Goal: Task Accomplishment & Management: Complete application form

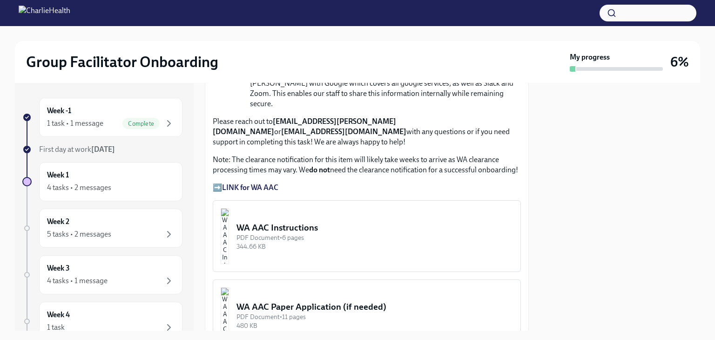
scroll to position [746, 0]
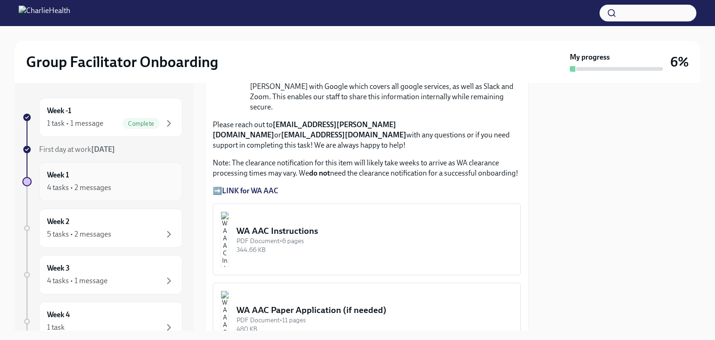
click at [88, 185] on div "4 tasks • 2 messages" at bounding box center [79, 187] width 64 height 10
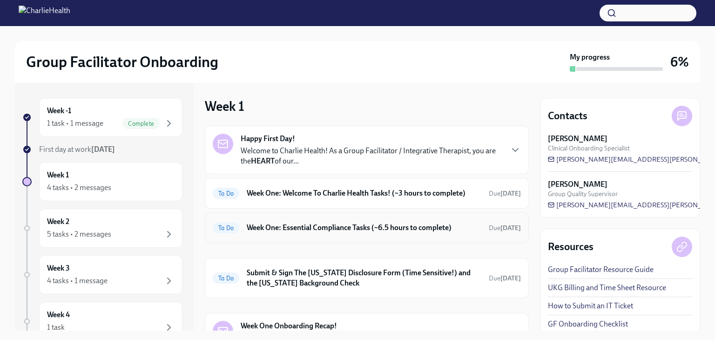
click at [342, 233] on h6 "Week One: Essential Compliance Tasks (~6.5 hours to complete)" at bounding box center [364, 227] width 234 height 10
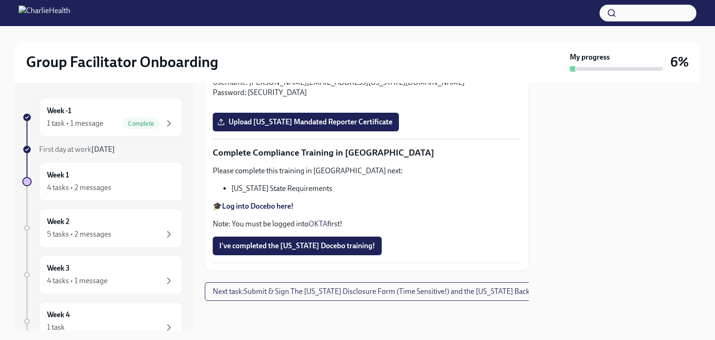
scroll to position [1984, 0]
click at [320, 127] on span "Upload [US_STATE] Mandated Reporter Certificate" at bounding box center [305, 121] width 173 height 9
click at [0, 0] on input "Upload [US_STATE] Mandated Reporter Certificate" at bounding box center [0, 0] width 0 height 0
click at [255, 127] on span "Upload [US_STATE] Mandated Reporter Certificate" at bounding box center [305, 121] width 173 height 9
click at [0, 0] on input "Upload [US_STATE] Mandated Reporter Certificate" at bounding box center [0, 0] width 0 height 0
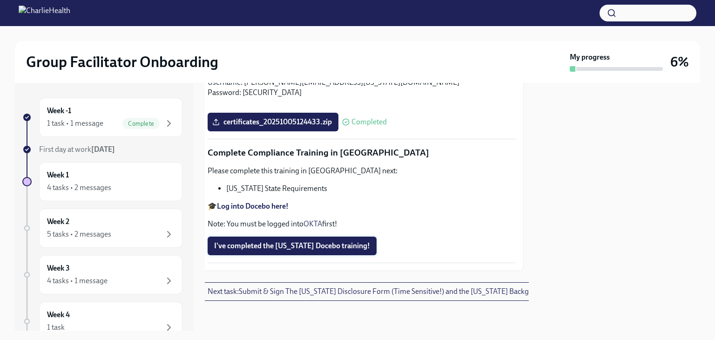
scroll to position [2060, 7]
click at [354, 287] on span "Next task : Submit & Sign The [US_STATE] Disclosure Form (Time Sensitive!) and …" at bounding box center [386, 291] width 361 height 9
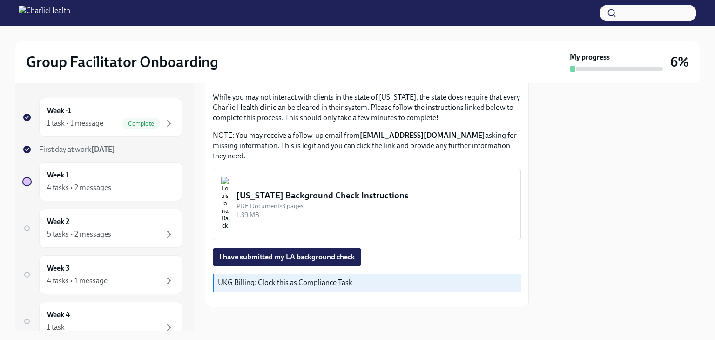
scroll to position [319, 0]
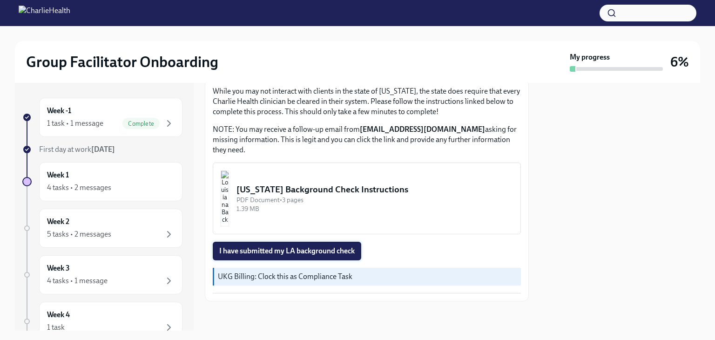
click at [334, 250] on span "I have submitted my LA background check" at bounding box center [286, 250] width 135 height 9
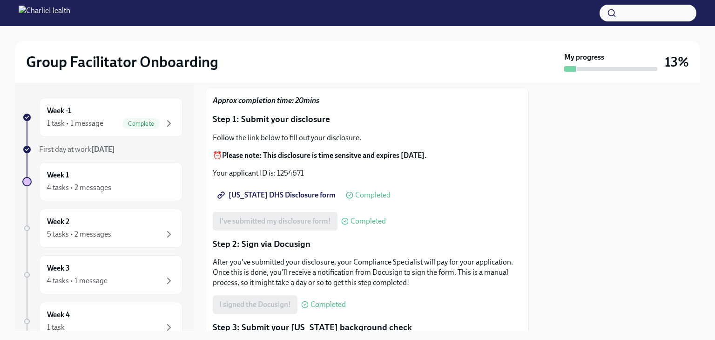
scroll to position [0, 0]
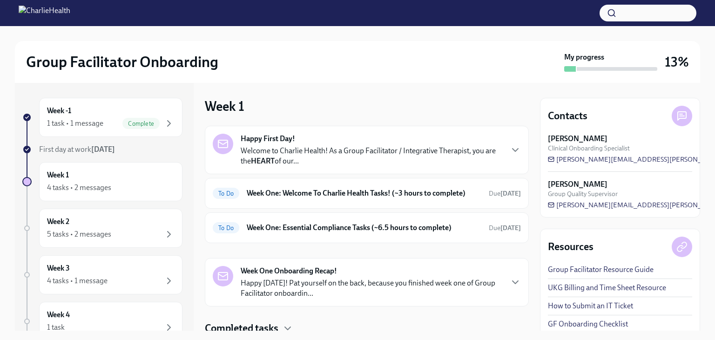
scroll to position [43, 0]
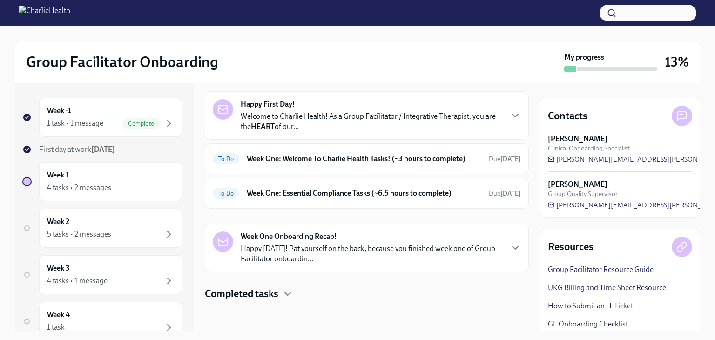
click at [575, 289] on link "UKG Billing and Time Sheet Resource" at bounding box center [607, 287] width 118 height 10
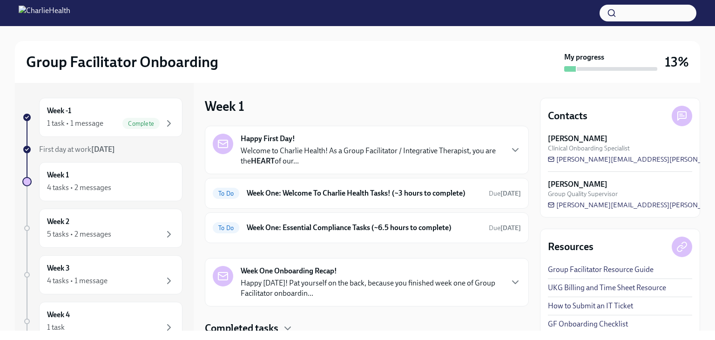
scroll to position [6, 0]
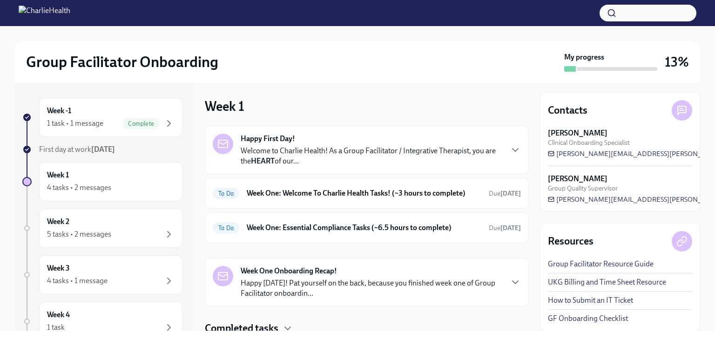
click at [581, 281] on link "UKG Billing and Time Sheet Resource" at bounding box center [607, 282] width 118 height 10
